Goal: Information Seeking & Learning: Understand process/instructions

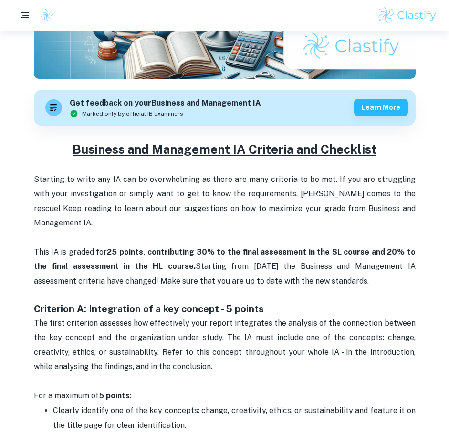
scroll to position [430, 0]
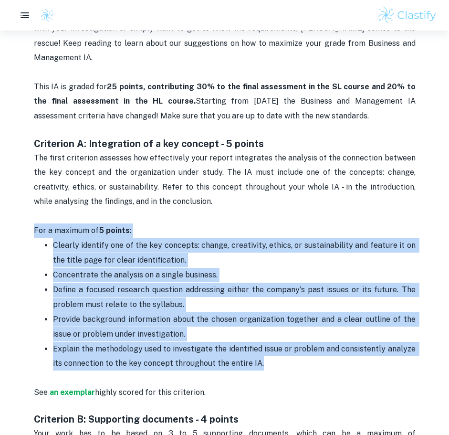
drag, startPoint x: 30, startPoint y: 212, endPoint x: 265, endPoint y: 348, distance: 271.2
copy div "For a maximum of 5 points : Clearly identify one of the key concepts: change, c…"
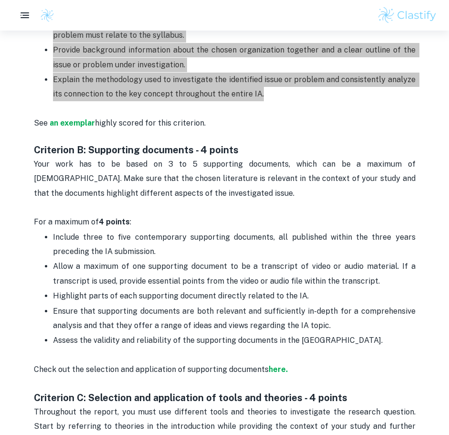
scroll to position [716, 0]
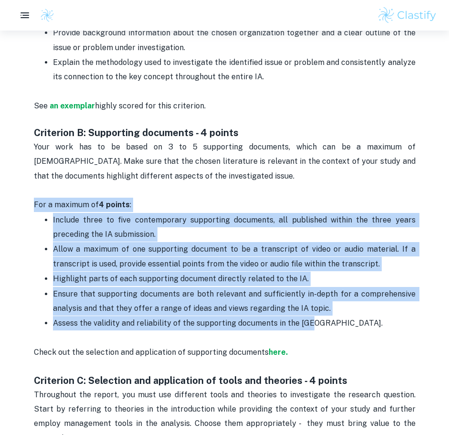
drag, startPoint x: 26, startPoint y: 190, endPoint x: 315, endPoint y: 314, distance: 313.7
copy div "For a maximum of 4 points : Include three to five contemporary supporting docum…"
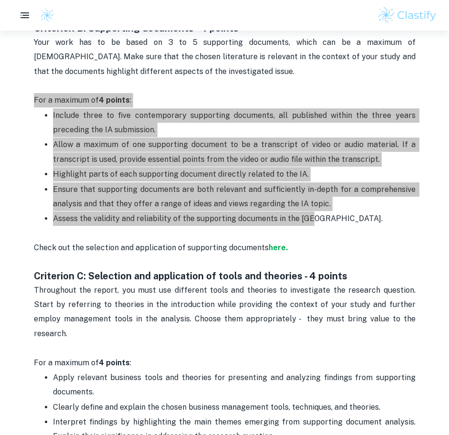
scroll to position [907, 0]
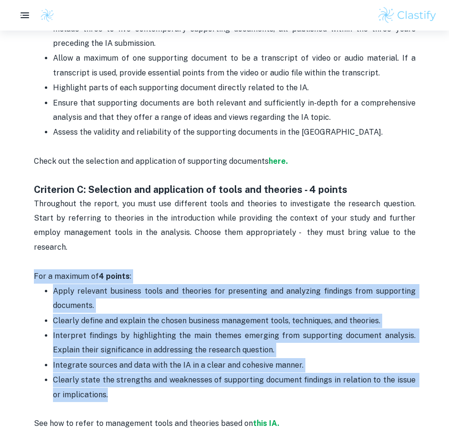
drag, startPoint x: 32, startPoint y: 245, endPoint x: 106, endPoint y: 364, distance: 140.2
copy div "For a maximum of 4 points : Apply relevant business tools and theories for pres…"
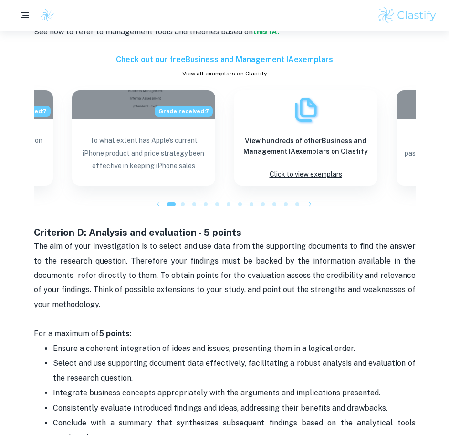
scroll to position [1384, 0]
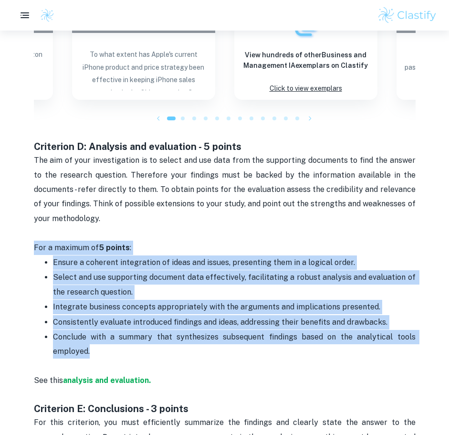
drag, startPoint x: 27, startPoint y: 219, endPoint x: 134, endPoint y: 317, distance: 145.6
copy div "For a maximum of 5 points : Ensure a coherent integration of ideas and issues, …"
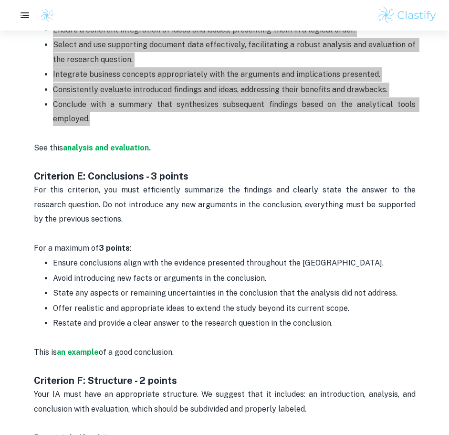
scroll to position [1623, 0]
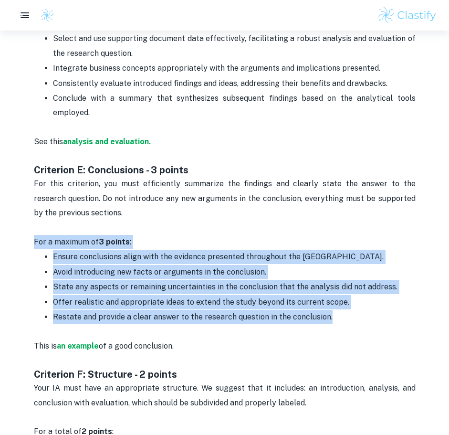
drag, startPoint x: 20, startPoint y: 208, endPoint x: 345, endPoint y: 293, distance: 336.1
copy div "For a maximum of 3 points : Ensure conclusions align with the evidence presente…"
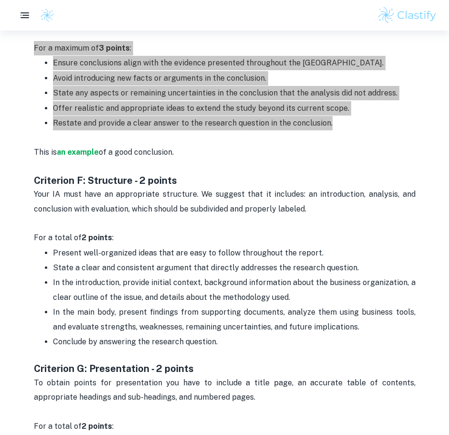
scroll to position [1814, 0]
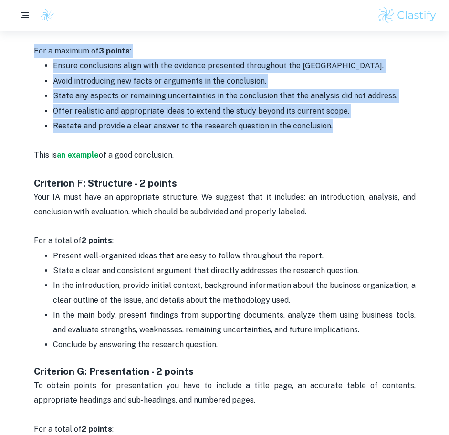
drag, startPoint x: 21, startPoint y: 213, endPoint x: 260, endPoint y: 322, distance: 261.9
copy div "For a total of 2 points : Present well-organized ideas that are easy to follow …"
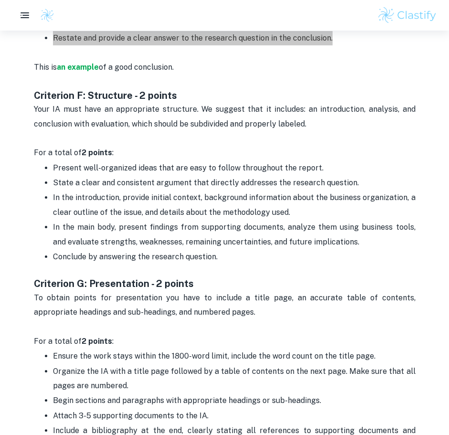
scroll to position [2005, 0]
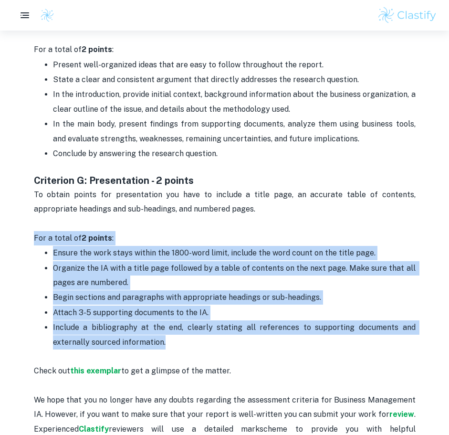
drag, startPoint x: 14, startPoint y: 209, endPoint x: 191, endPoint y: 310, distance: 203.5
copy div "For a total of 2 points : Ensure the work stays within the 1800-word limit, inc…"
click at [234, 261] on p "Organize the IA with a title page followed by a table of contents on the next p…" at bounding box center [234, 275] width 363 height 29
click at [225, 201] on p "To obtain points for presentation you have to include a title page, an accurate…" at bounding box center [225, 217] width 382 height 58
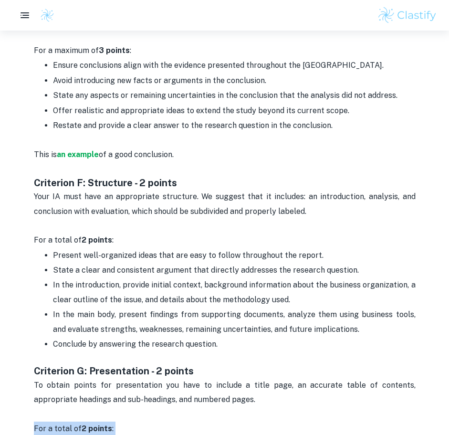
scroll to position [1814, 0]
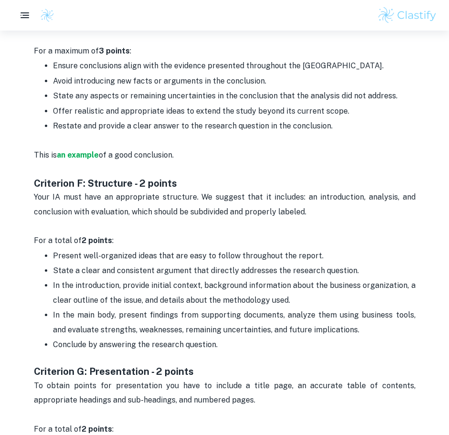
click at [215, 192] on span "Your IA must have an appropriate structure. We suggest that it includes: an int…" at bounding box center [226, 203] width 384 height 23
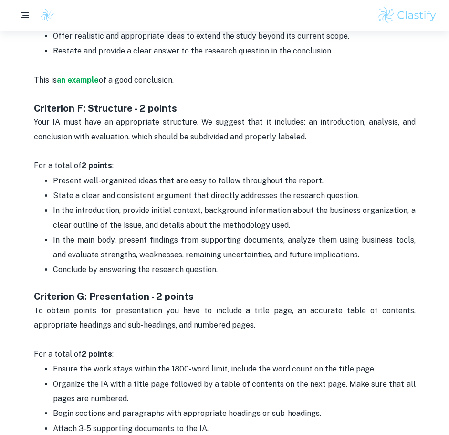
scroll to position [1957, 0]
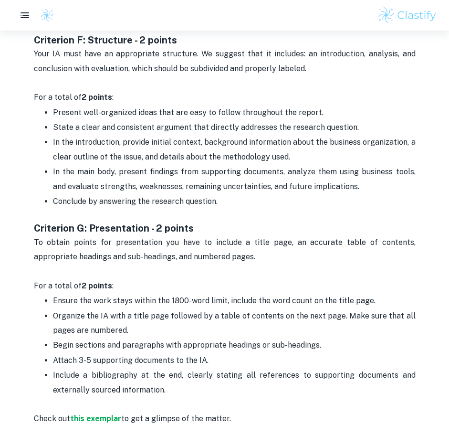
click at [191, 311] on span "Organize the IA with a title page followed by a table of contents on the next p…" at bounding box center [235, 322] width 365 height 23
